Goal: Task Accomplishment & Management: Use online tool/utility

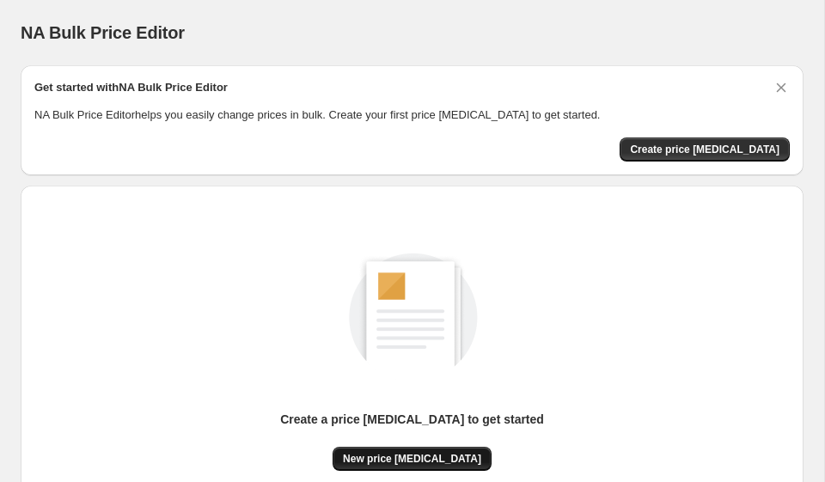
click at [387, 451] on button "New price change job" at bounding box center [412, 459] width 159 height 24
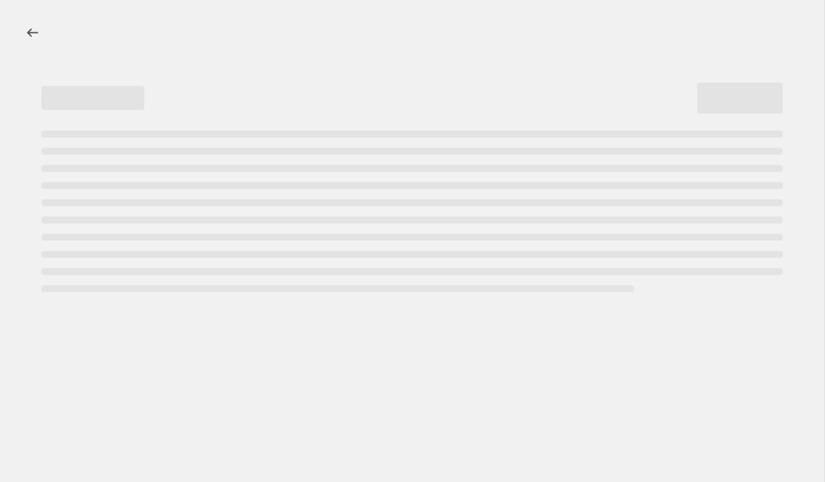
select select "percentage"
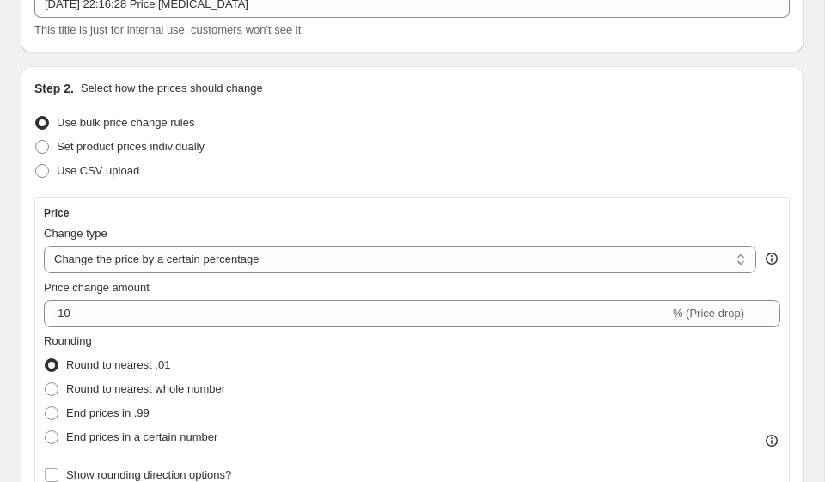
scroll to position [205, 0]
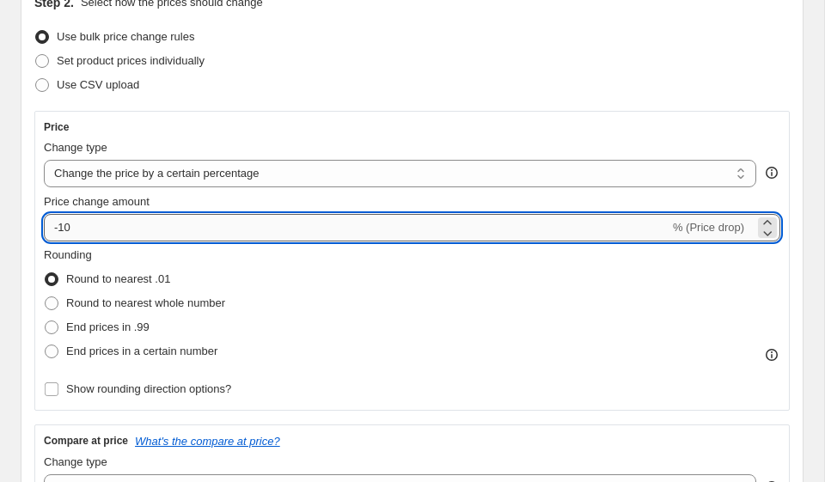
click at [253, 233] on input "-10" at bounding box center [357, 228] width 626 height 28
type input "-1"
type input "-35"
click at [407, 94] on div "Use CSV upload" at bounding box center [411, 85] width 755 height 24
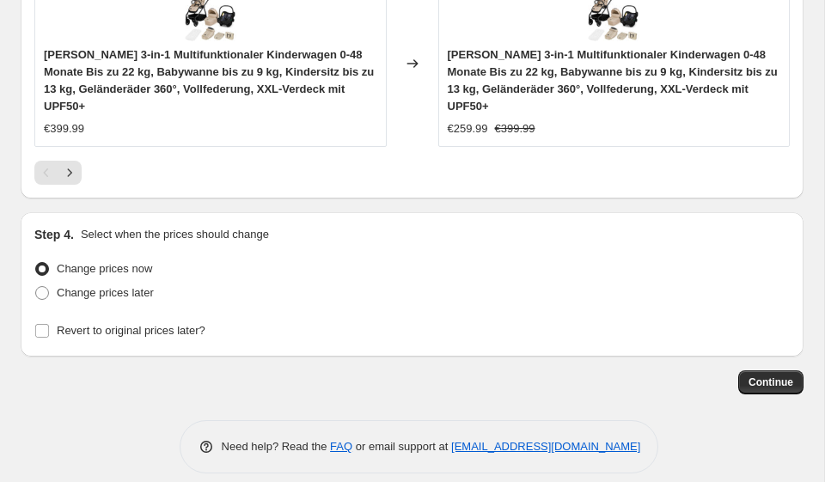
scroll to position [1982, 0]
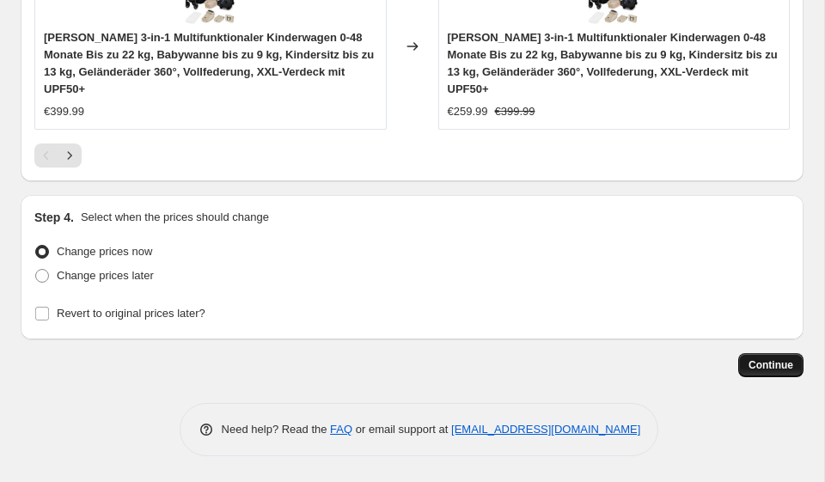
click at [791, 370] on span "Continue" at bounding box center [771, 365] width 45 height 14
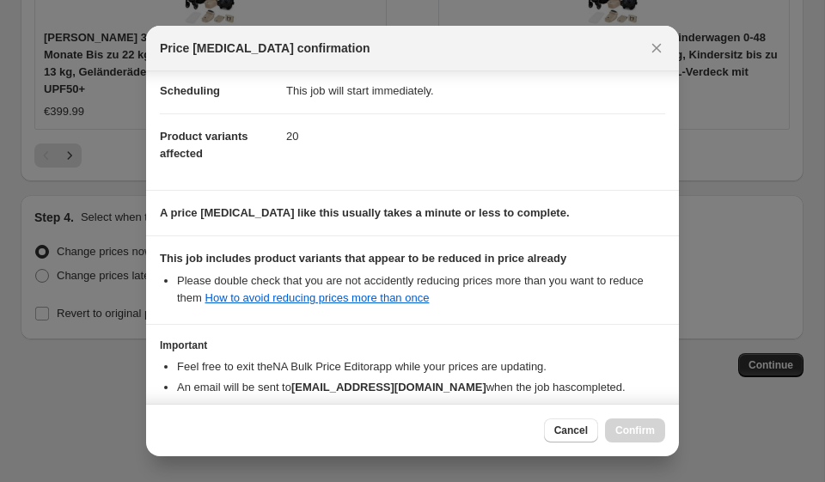
scroll to position [241, 0]
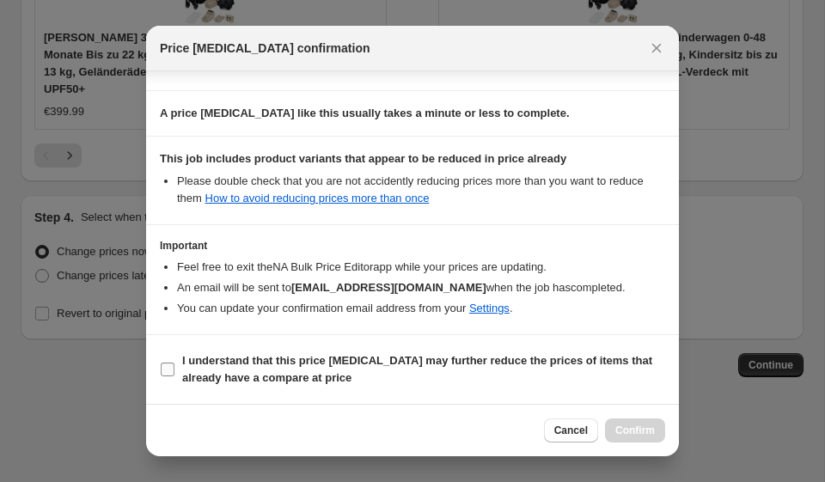
click at [306, 364] on b "I understand that this price change job may further reduce the prices of items …" at bounding box center [417, 369] width 470 height 30
click at [174, 364] on input "I understand that this price change job may further reduce the prices of items …" at bounding box center [168, 370] width 14 height 14
checkbox input "true"
click at [634, 427] on span "Confirm" at bounding box center [635, 431] width 40 height 14
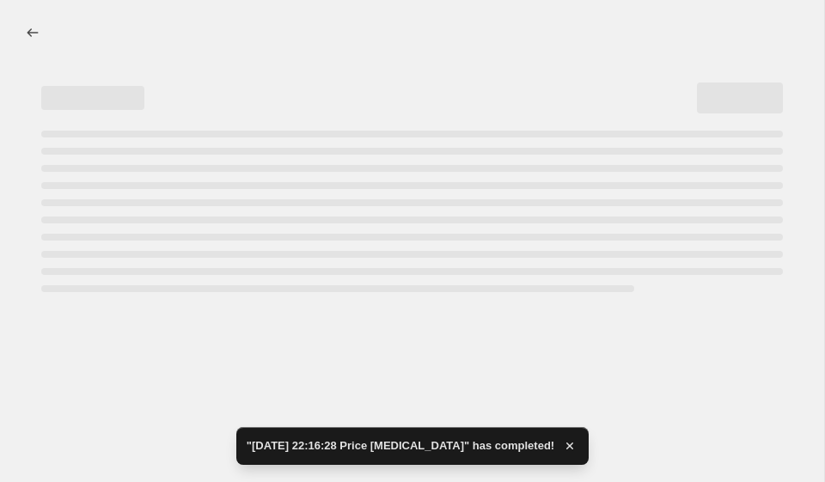
select select "percentage"
